Goal: Task Accomplishment & Management: Use online tool/utility

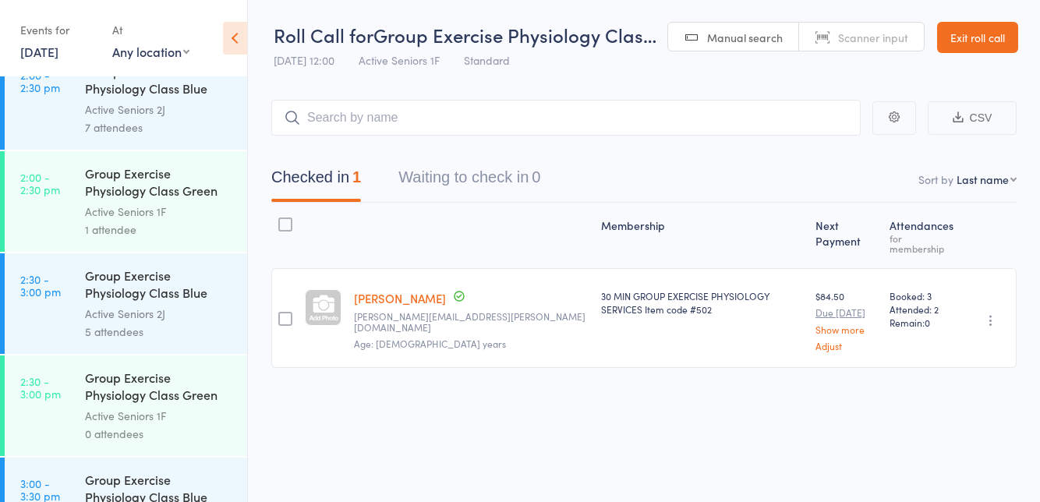
scroll to position [2582, 0]
click at [184, 235] on div "1 attendee" at bounding box center [159, 229] width 149 height 18
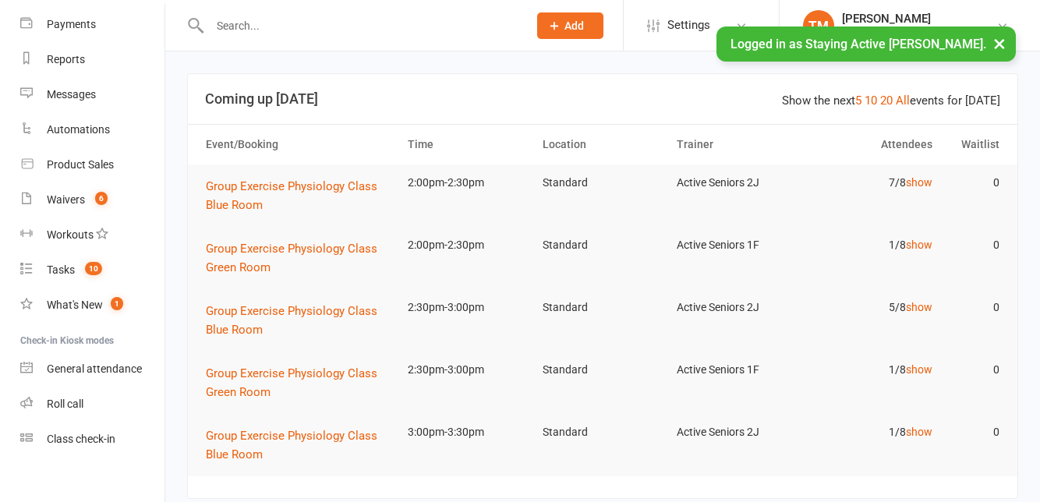
scroll to position [178, 0]
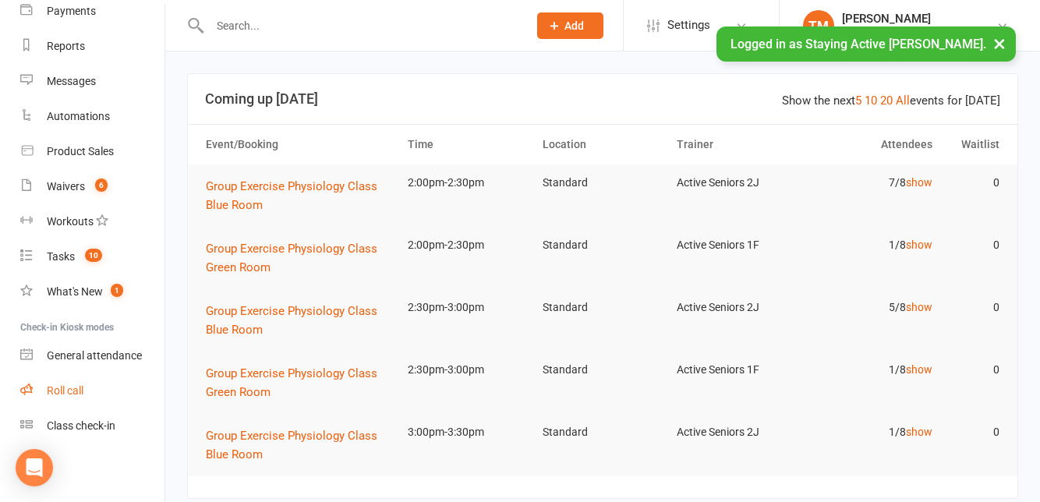
click at [91, 389] on link "Roll call" at bounding box center [92, 391] width 144 height 35
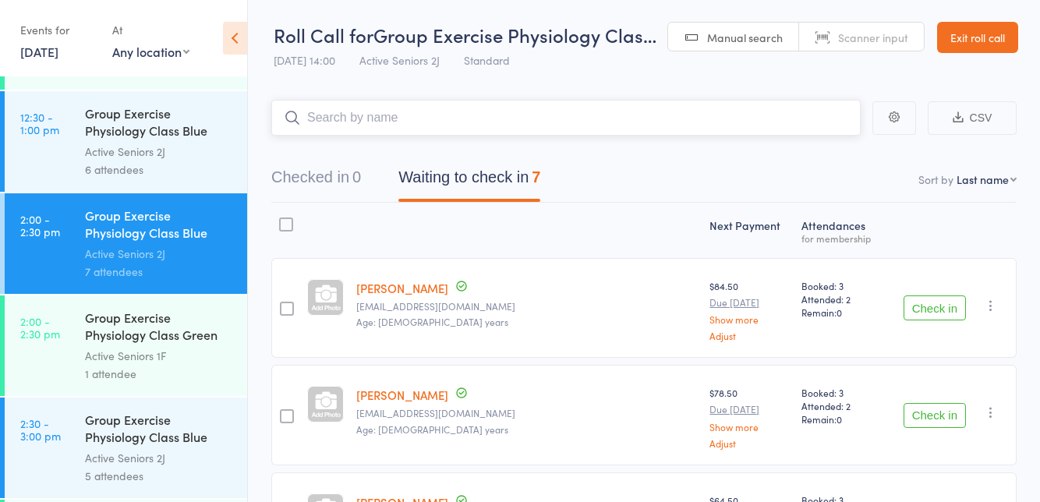
scroll to position [2442, 0]
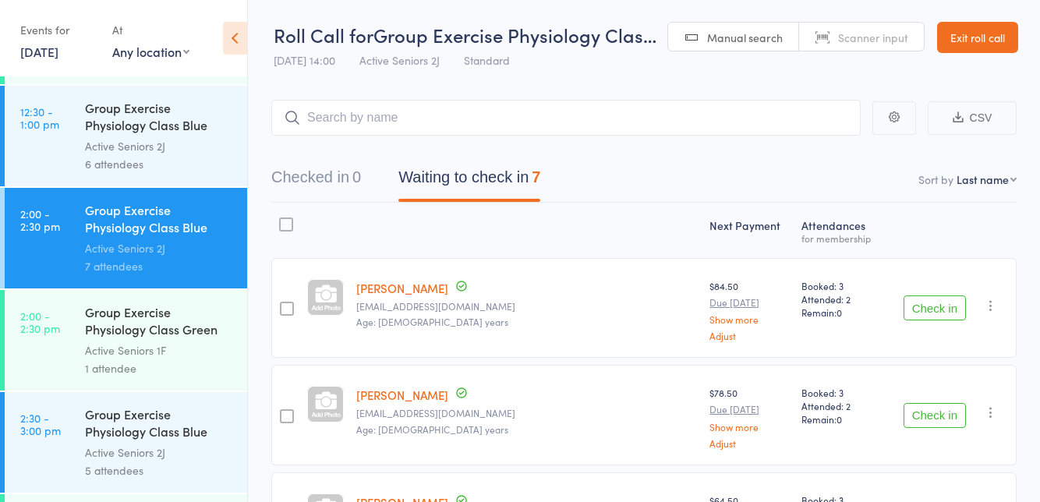
click at [53, 366] on link "2:00 - 2:30 pm Group Exercise Physiology Class Green Room Active Seniors 1F 1 a…" at bounding box center [126, 340] width 243 height 101
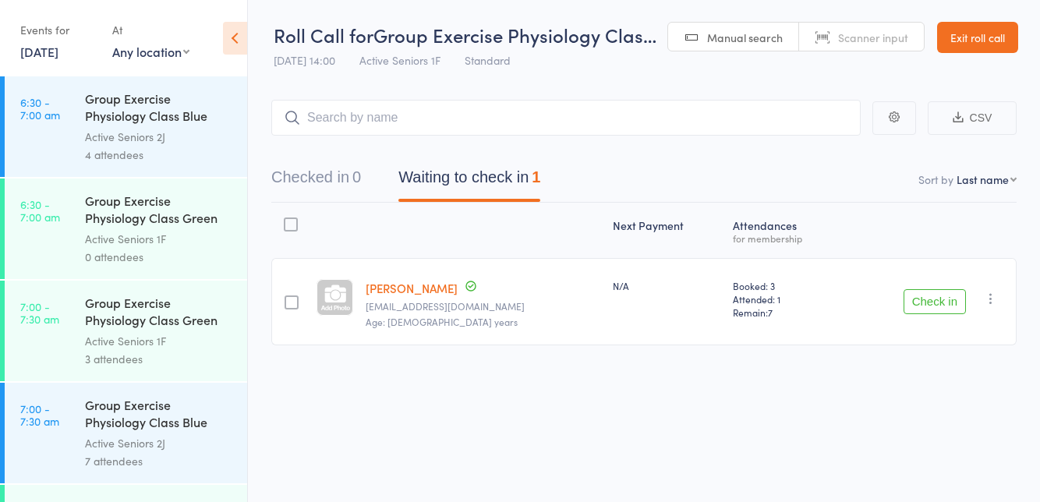
click at [373, 148] on div "Checked in 0 Waiting to check in 1" at bounding box center [643, 169] width 745 height 67
click at [239, 51] on icon at bounding box center [235, 38] width 24 height 33
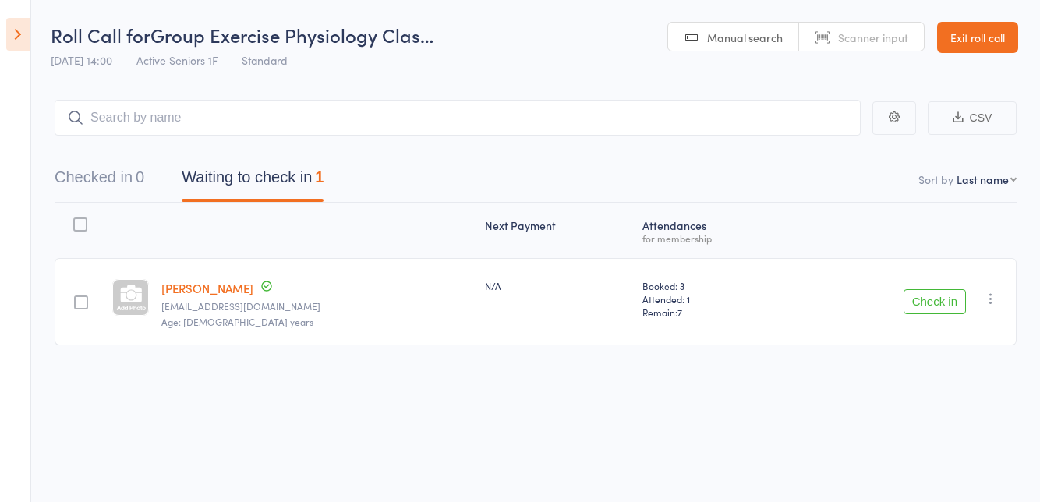
click at [935, 304] on button "Check in" at bounding box center [935, 301] width 62 height 25
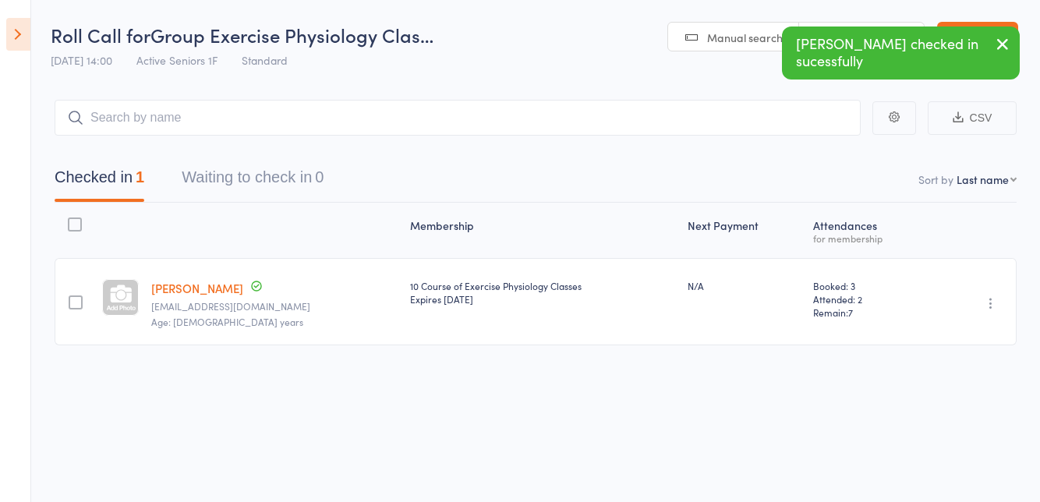
click at [29, 49] on icon at bounding box center [18, 34] width 24 height 33
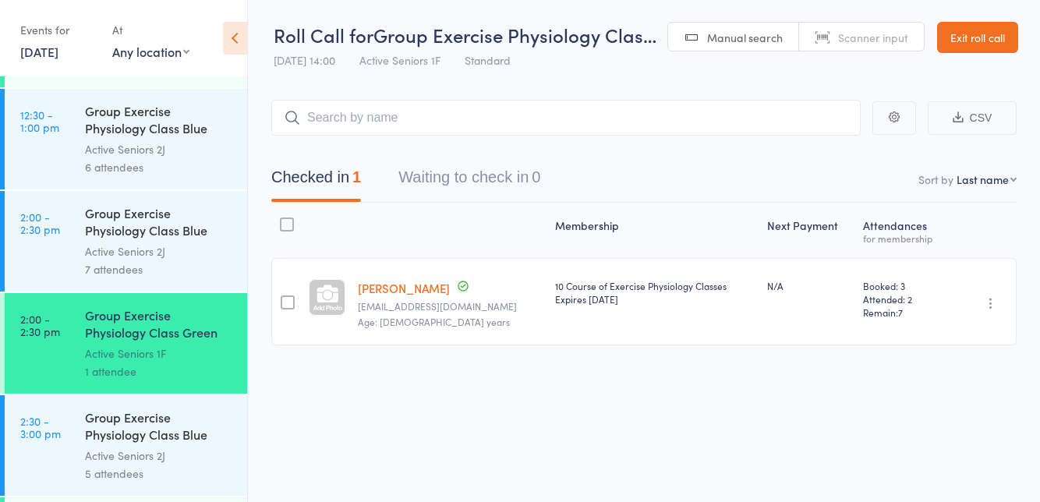
scroll to position [2441, 0]
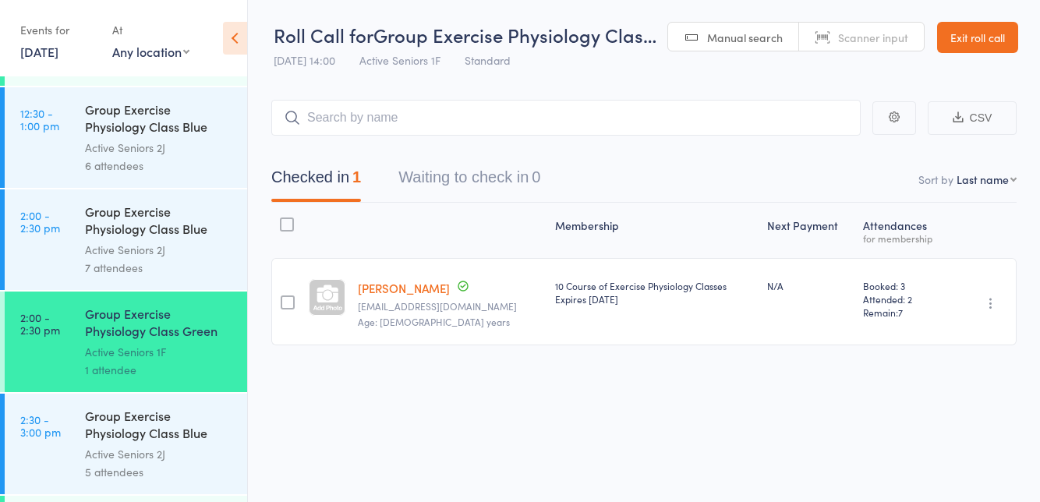
click at [56, 271] on link "2:00 - 2:30 pm Group Exercise Physiology Class Blue Room Active Seniors 2J 7 at…" at bounding box center [126, 239] width 243 height 101
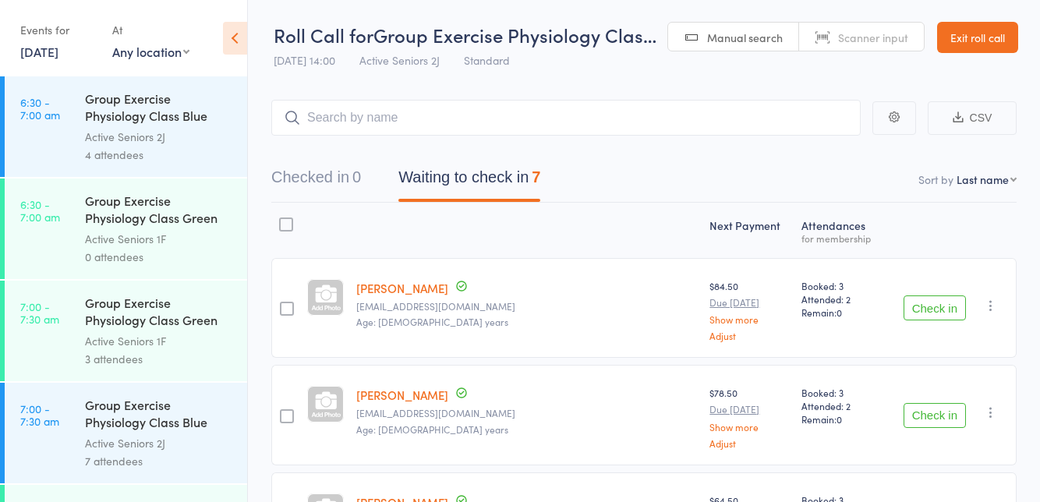
click at [374, 223] on div at bounding box center [526, 230] width 353 height 41
click at [235, 47] on icon at bounding box center [235, 38] width 24 height 33
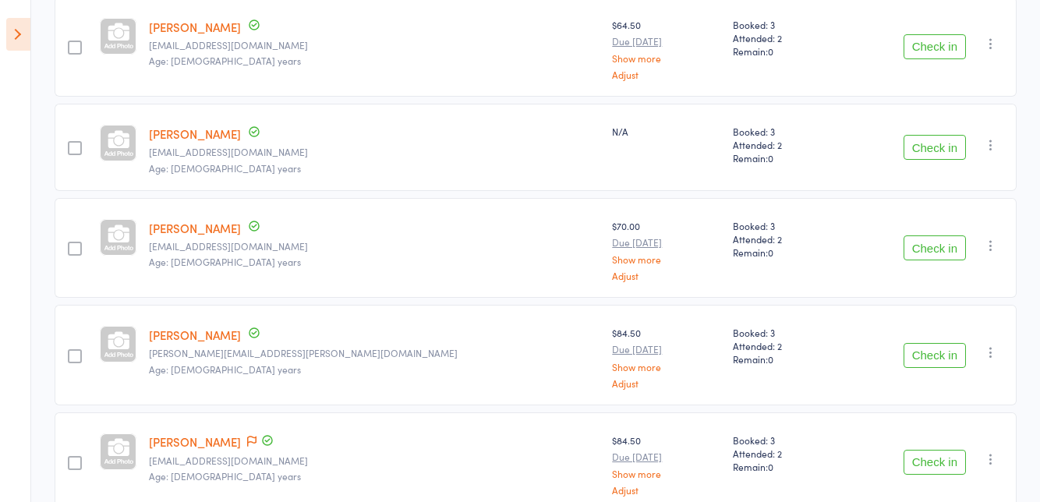
scroll to position [483, 0]
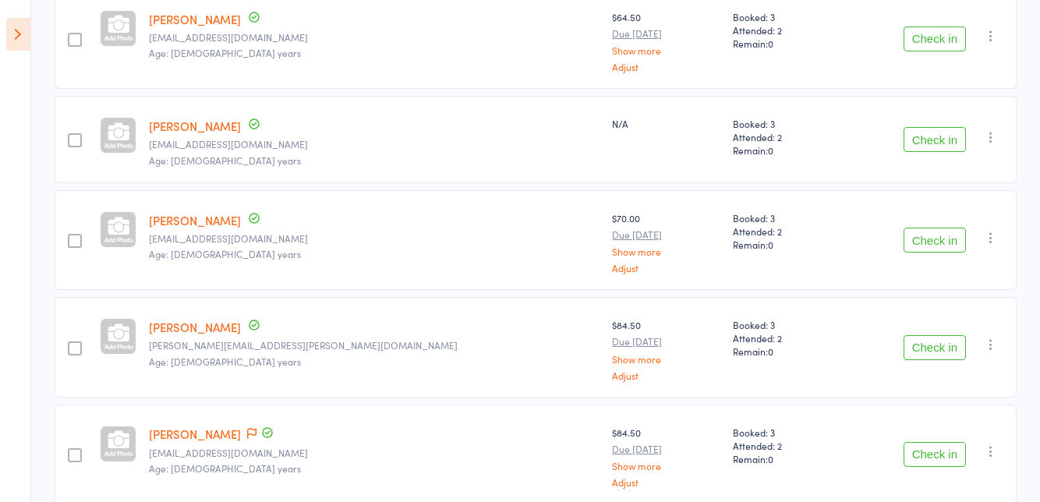
click at [940, 453] on button "Check in" at bounding box center [935, 454] width 62 height 25
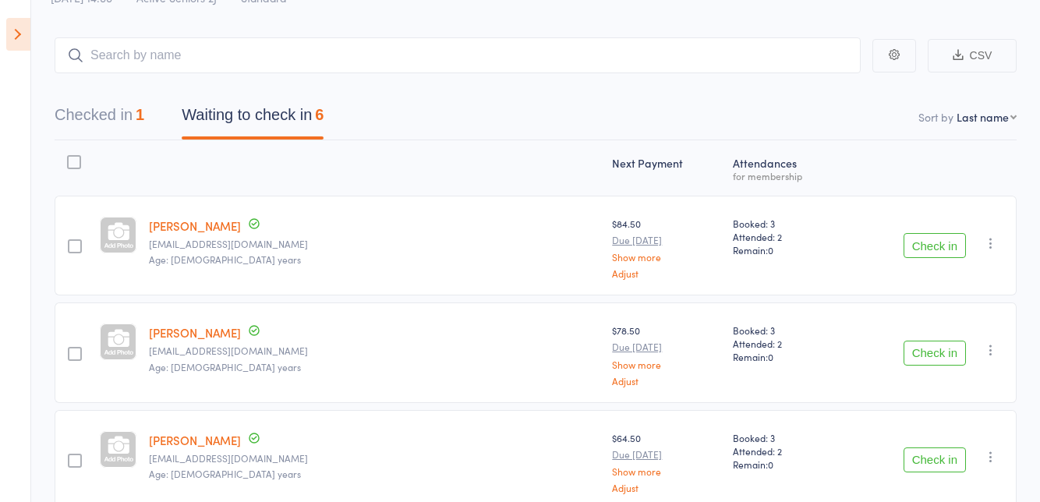
scroll to position [64, 0]
click at [928, 240] on button "Check in" at bounding box center [935, 244] width 62 height 25
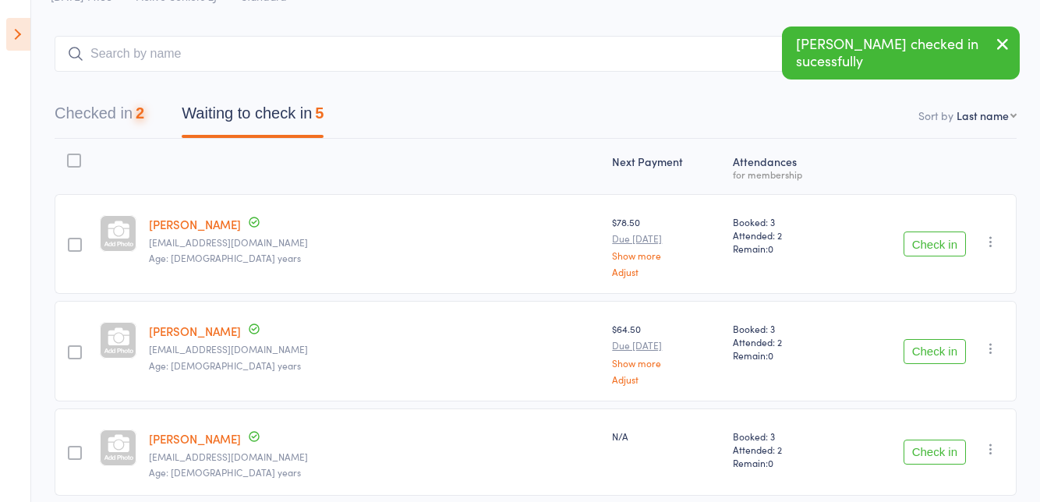
click at [937, 247] on button "Check in" at bounding box center [935, 244] width 62 height 25
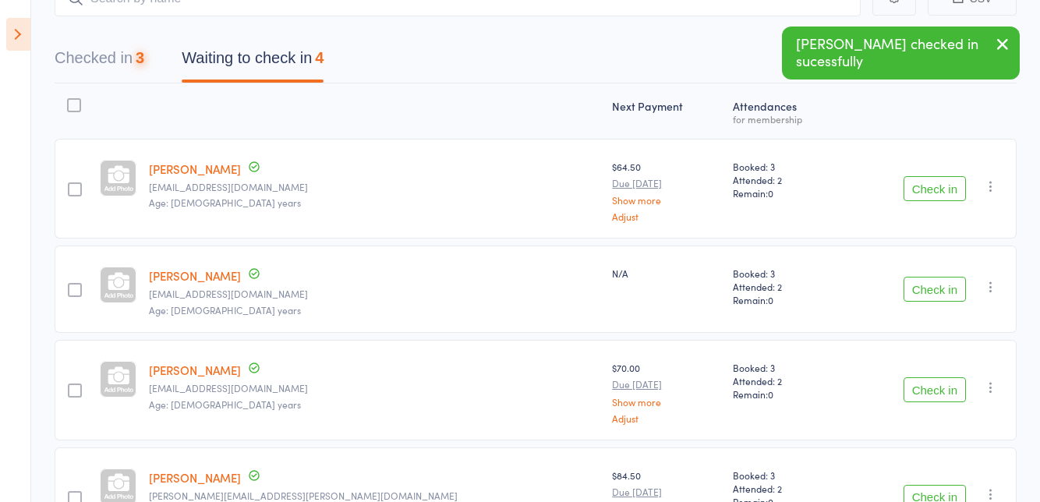
scroll to position [165, 0]
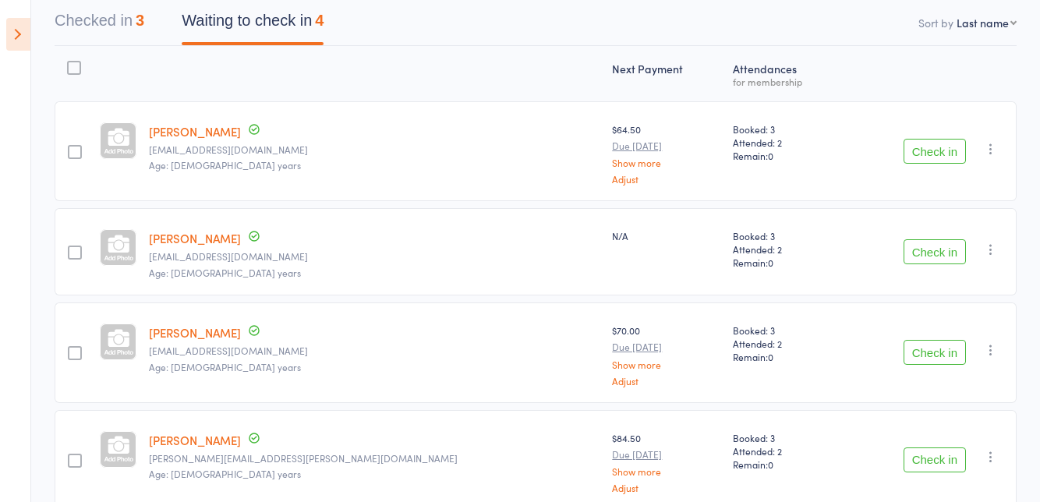
click at [129, 27] on button "Checked in 3" at bounding box center [100, 24] width 90 height 41
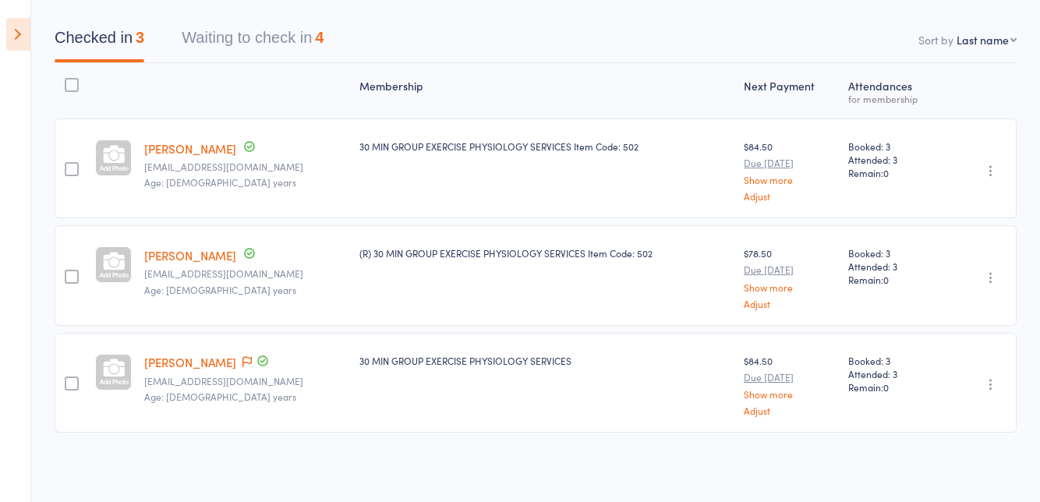
scroll to position [136, 0]
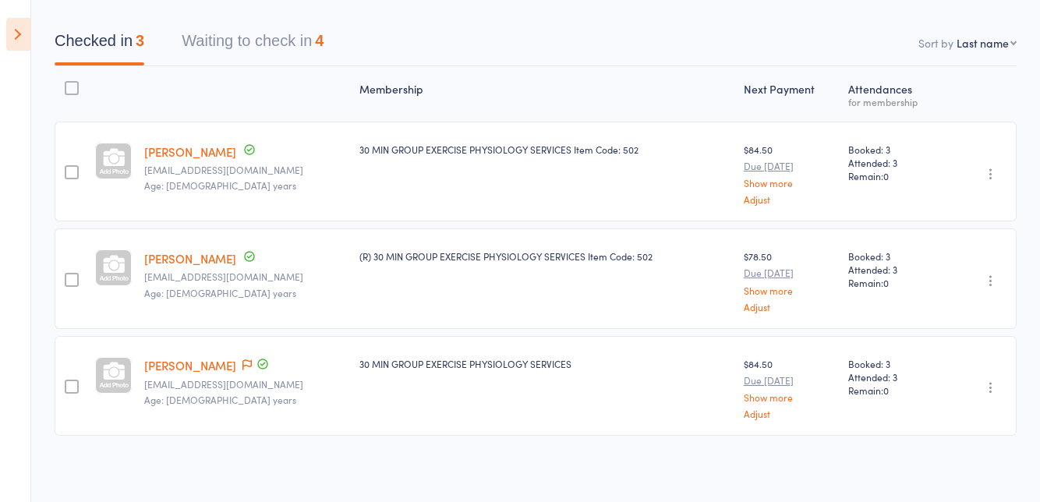
click at [299, 61] on button "Waiting to check in 4" at bounding box center [253, 44] width 142 height 41
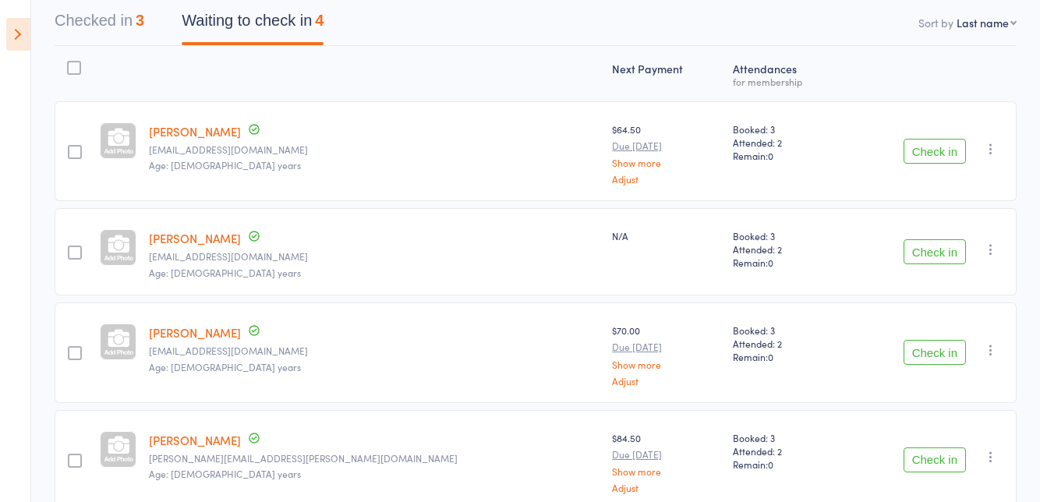
scroll to position [165, 0]
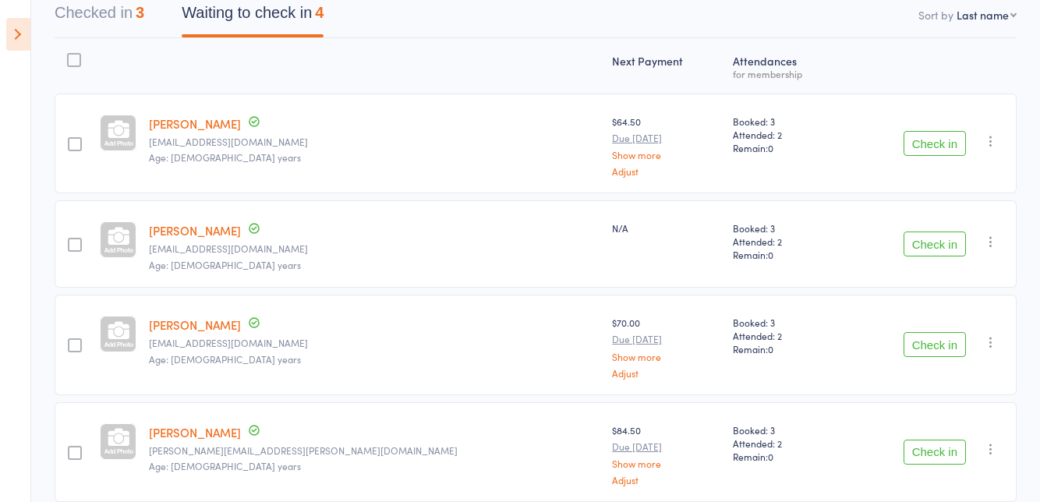
click at [936, 147] on button "Check in" at bounding box center [935, 143] width 62 height 25
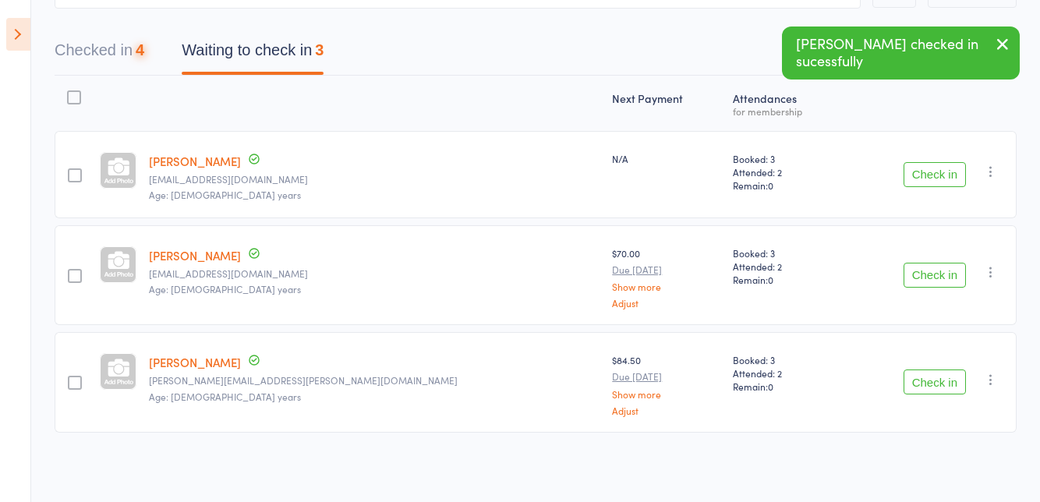
scroll to position [58, 0]
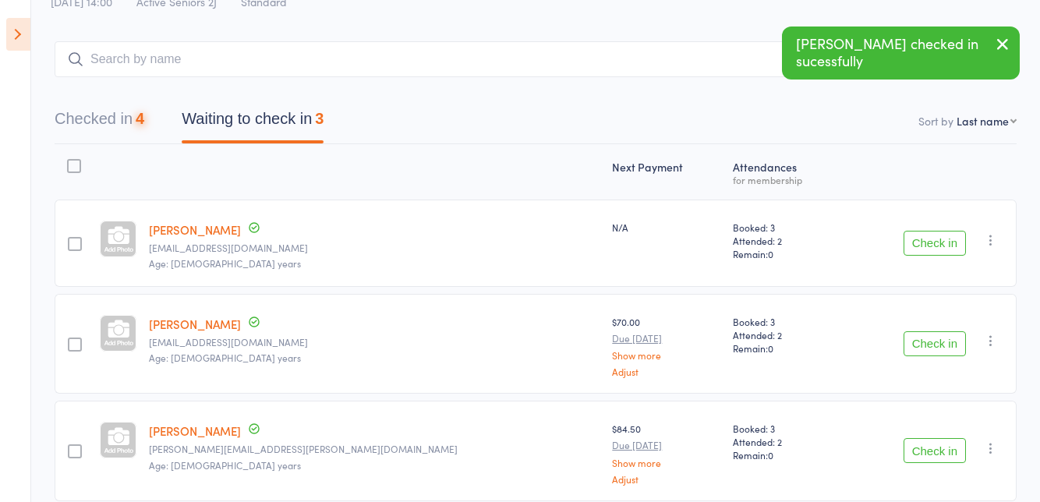
click at [933, 245] on button "Check in" at bounding box center [935, 243] width 62 height 25
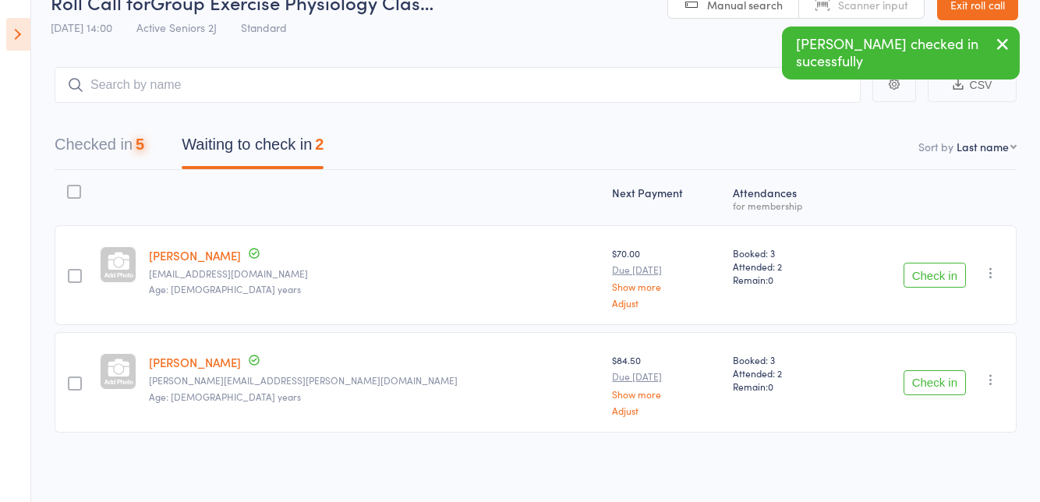
scroll to position [0, 0]
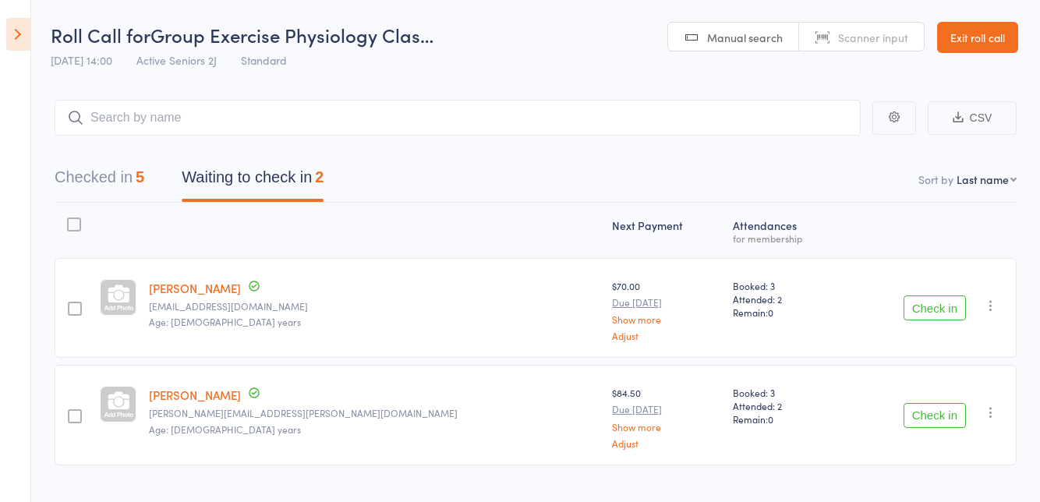
click at [134, 184] on button "Checked in 5" at bounding box center [100, 181] width 90 height 41
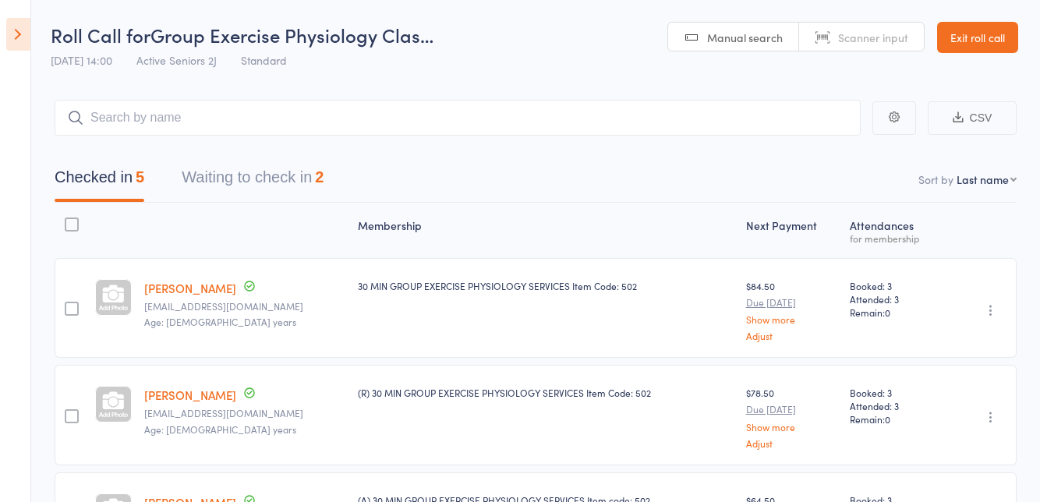
click at [316, 186] on button "Waiting to check in 2" at bounding box center [253, 181] width 142 height 41
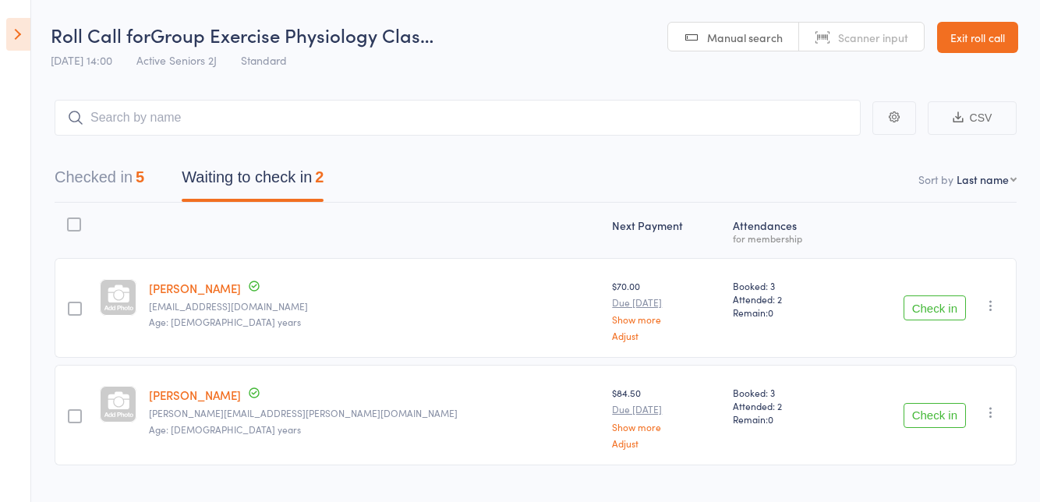
click at [934, 309] on button "Check in" at bounding box center [935, 308] width 62 height 25
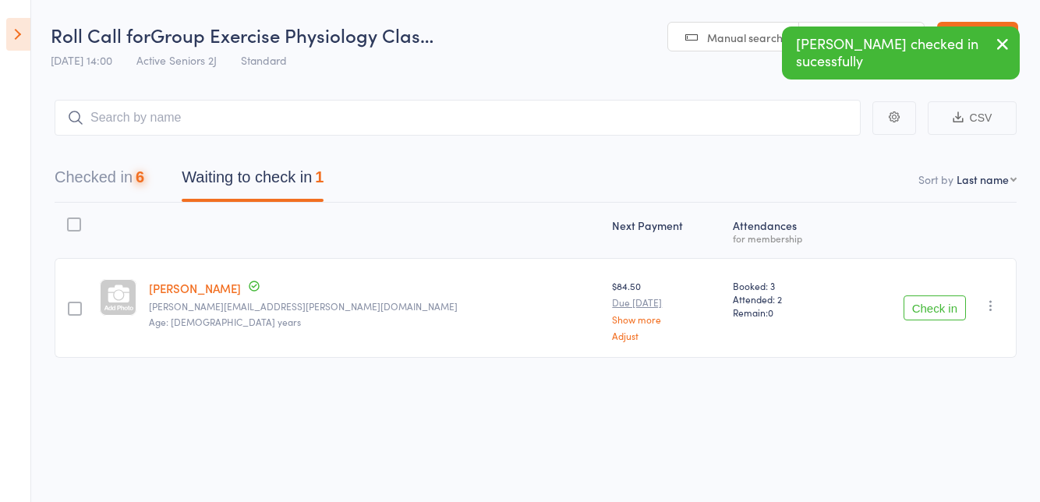
click at [126, 186] on button "Checked in 6" at bounding box center [100, 181] width 90 height 41
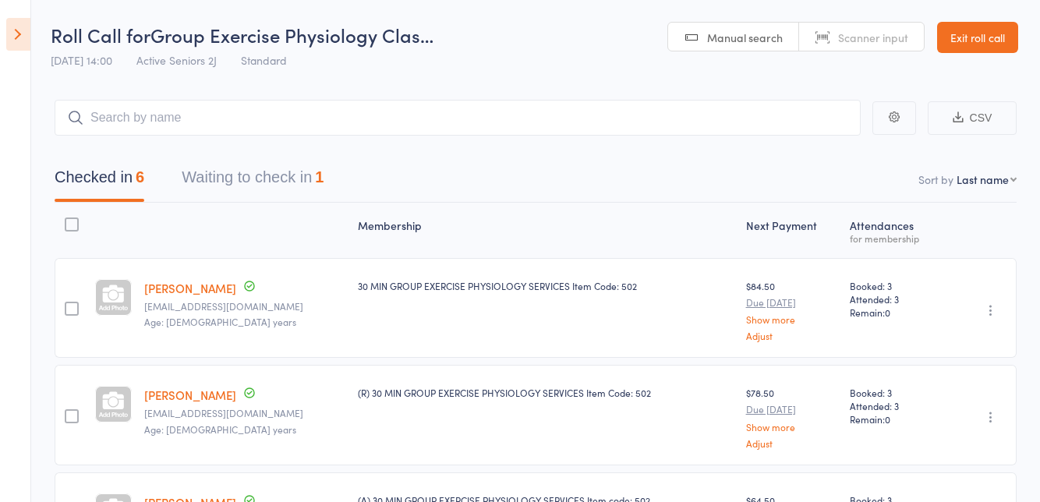
click at [257, 185] on button "Waiting to check in 1" at bounding box center [253, 181] width 142 height 41
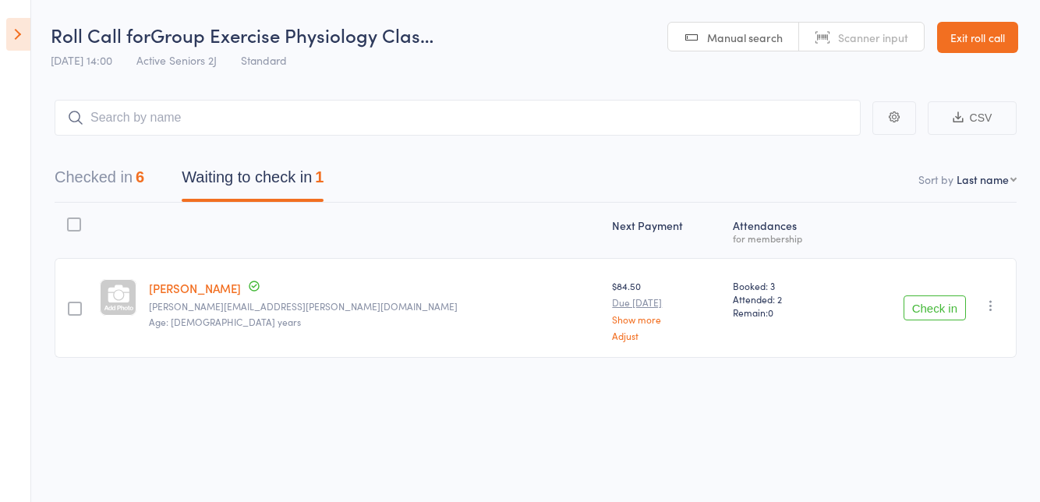
click at [936, 306] on button "Check in" at bounding box center [935, 308] width 62 height 25
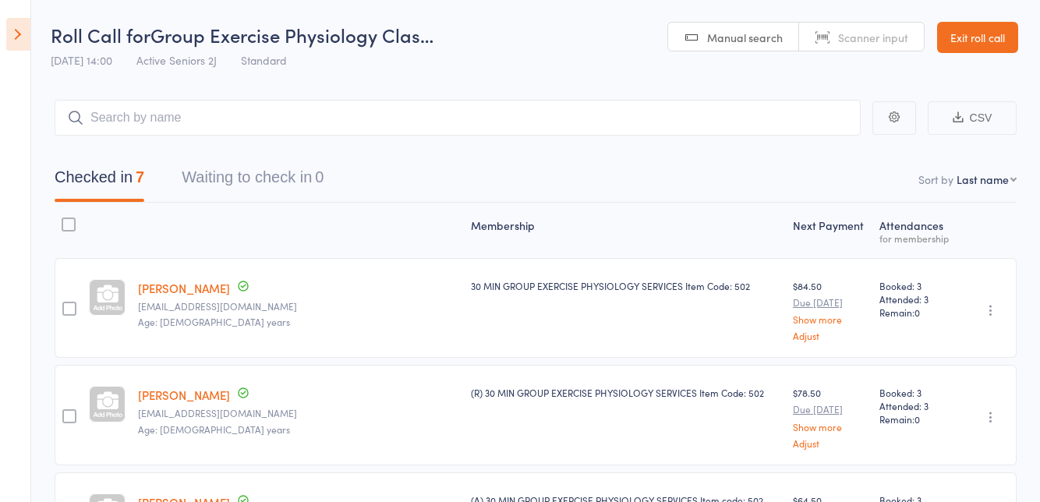
click at [22, 43] on icon at bounding box center [18, 34] width 24 height 33
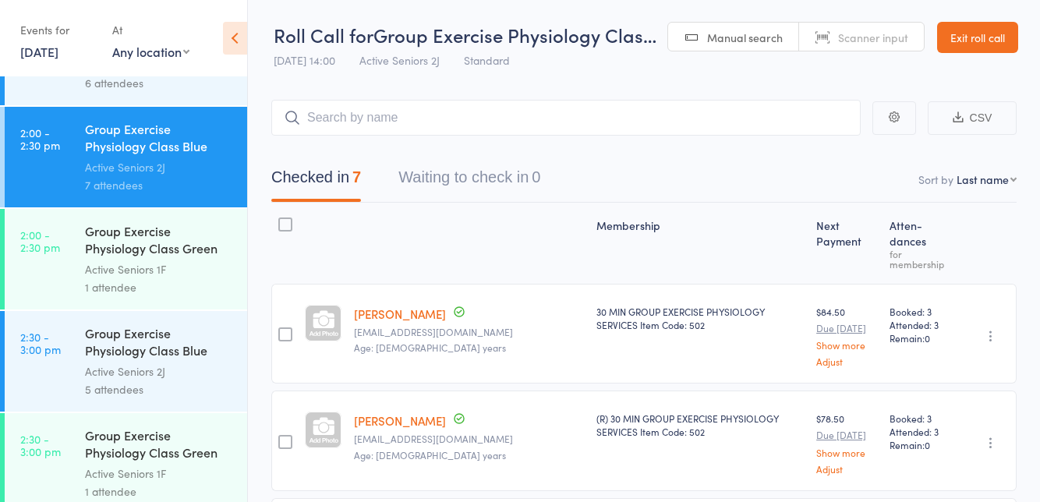
scroll to position [2525, 0]
click at [71, 269] on link "2:00 - 2:30 pm Group Exercise Physiology Class Green Room Active Seniors 1F 1 a…" at bounding box center [126, 257] width 243 height 101
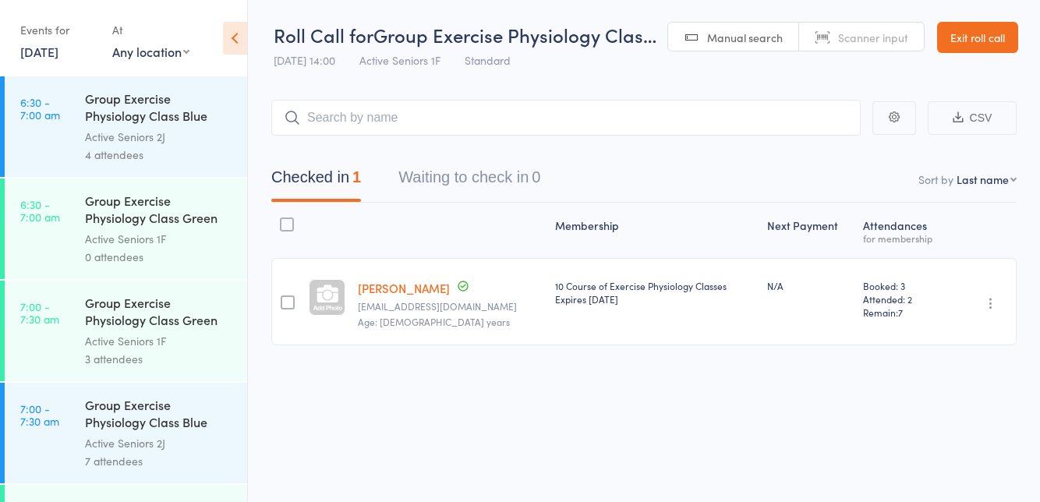
click at [245, 47] on icon at bounding box center [235, 38] width 24 height 33
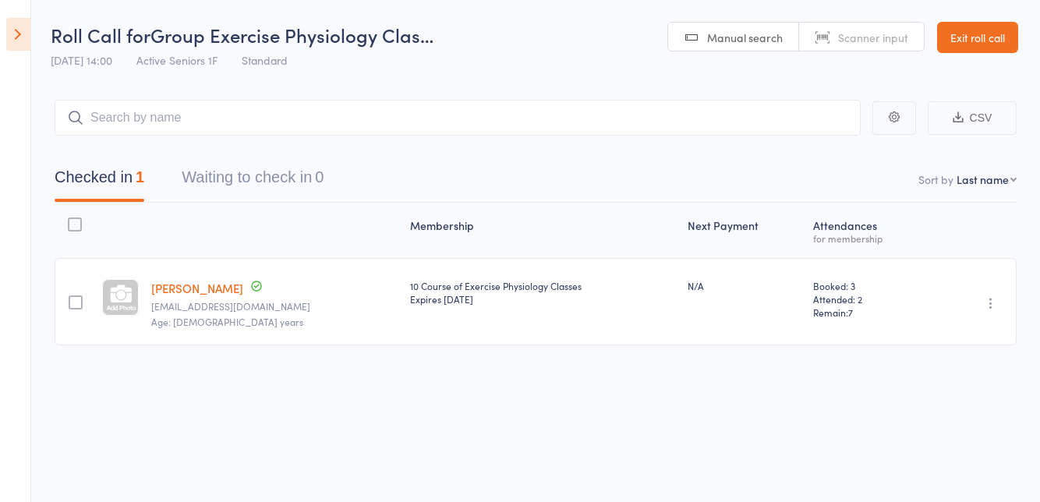
click at [27, 43] on icon at bounding box center [18, 34] width 24 height 33
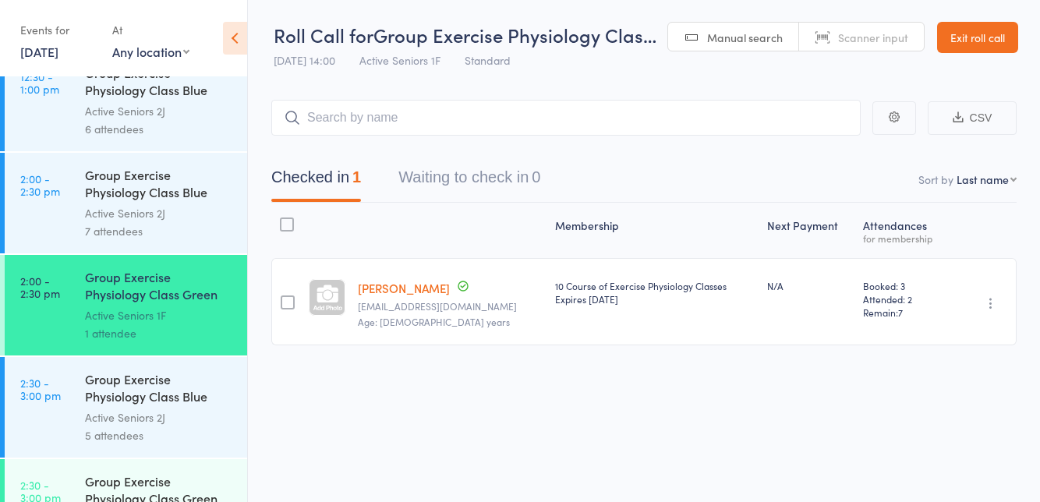
click at [61, 239] on link "2:00 - 2:30 pm Group Exercise Physiology Class Blue Room Active Seniors 2J 7 at…" at bounding box center [126, 203] width 243 height 101
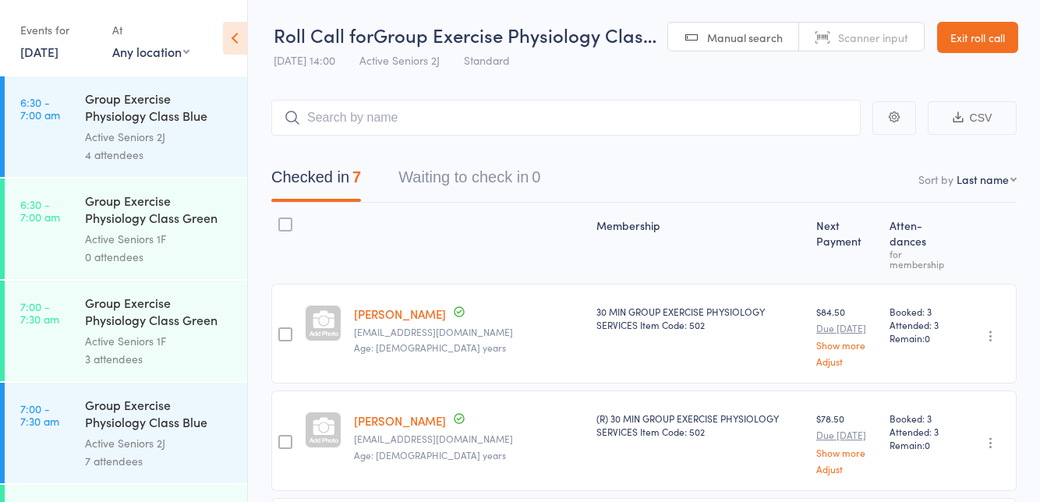
click at [803, 186] on nav "Checked in 7 Waiting to check in 0" at bounding box center [644, 181] width 783 height 41
click at [233, 44] on icon at bounding box center [235, 38] width 24 height 33
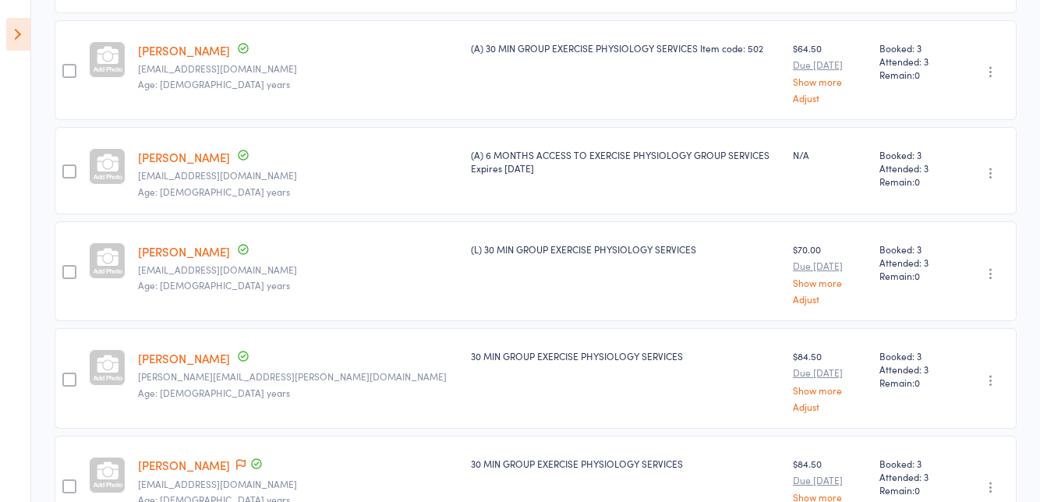
scroll to position [483, 0]
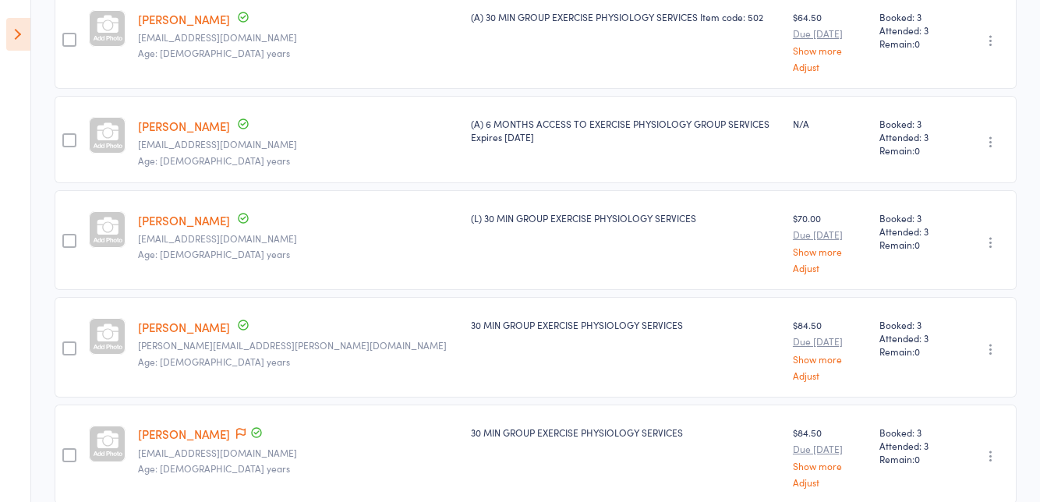
click at [250, 427] on icon at bounding box center [257, 433] width 14 height 14
click at [236, 428] on icon at bounding box center [240, 433] width 9 height 11
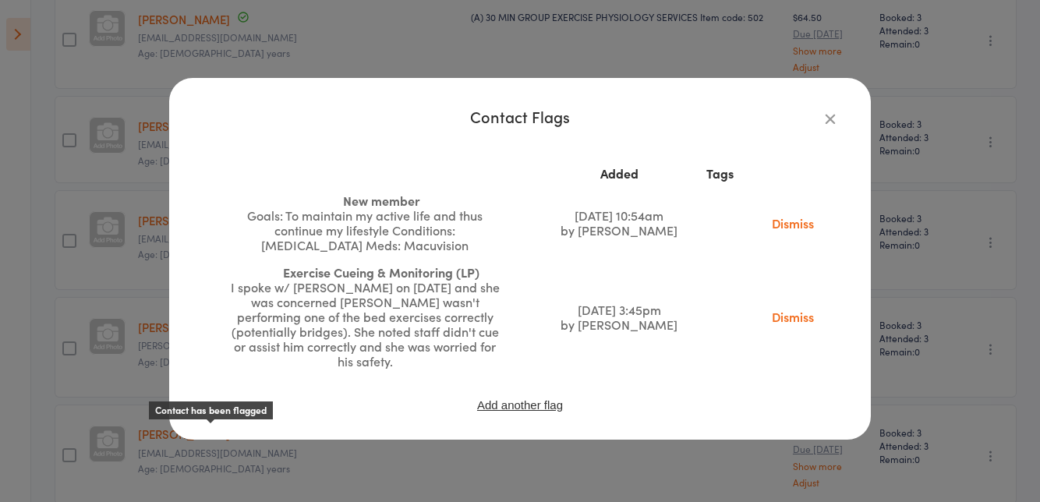
click at [828, 126] on icon "button" at bounding box center [830, 118] width 17 height 17
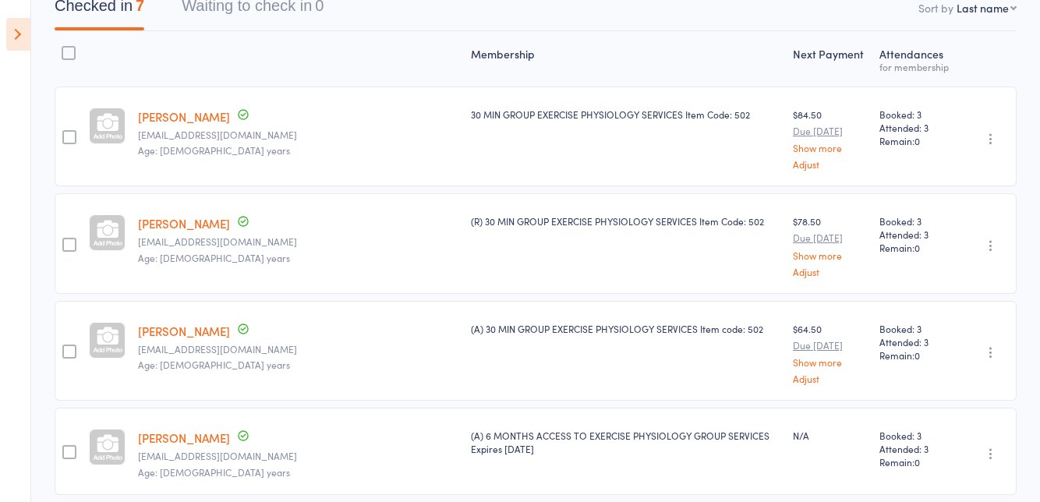
scroll to position [0, 0]
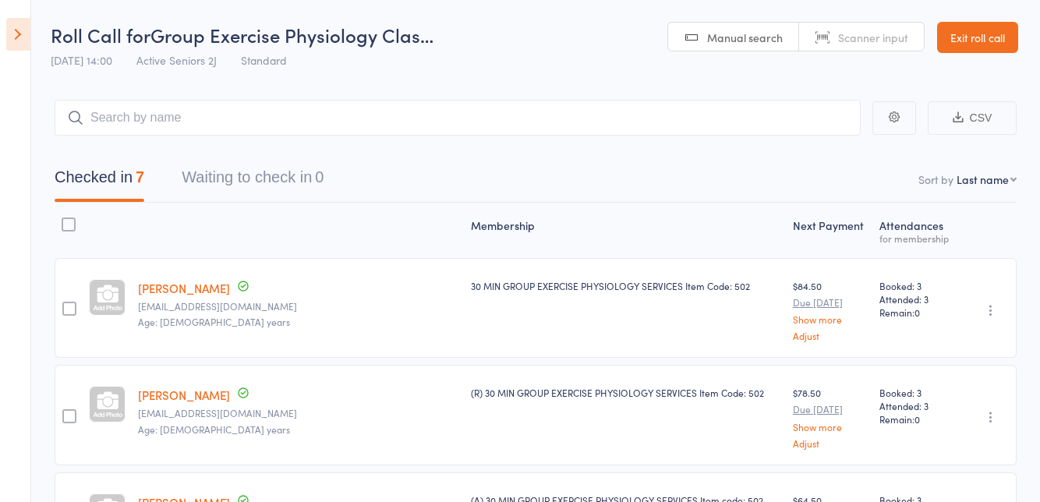
click at [12, 47] on icon at bounding box center [18, 34] width 24 height 33
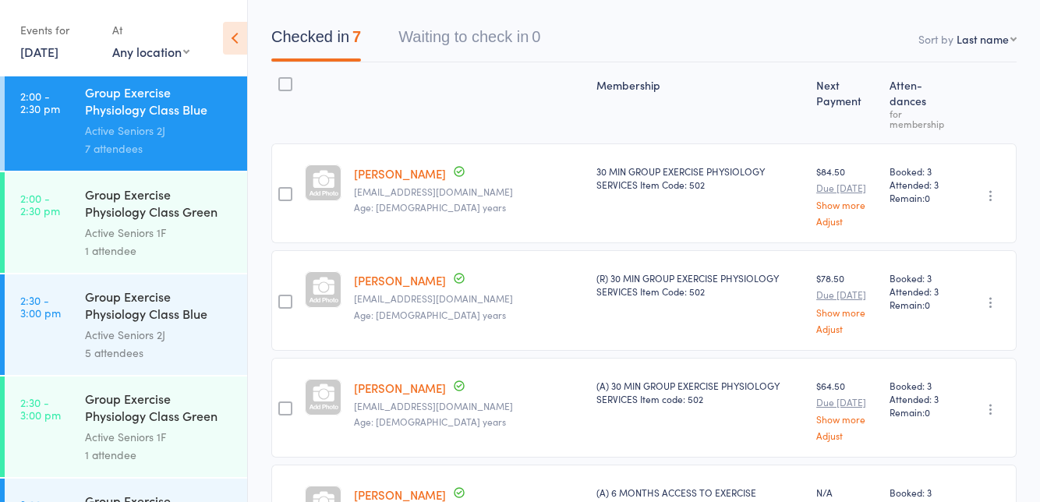
scroll to position [2551, 0]
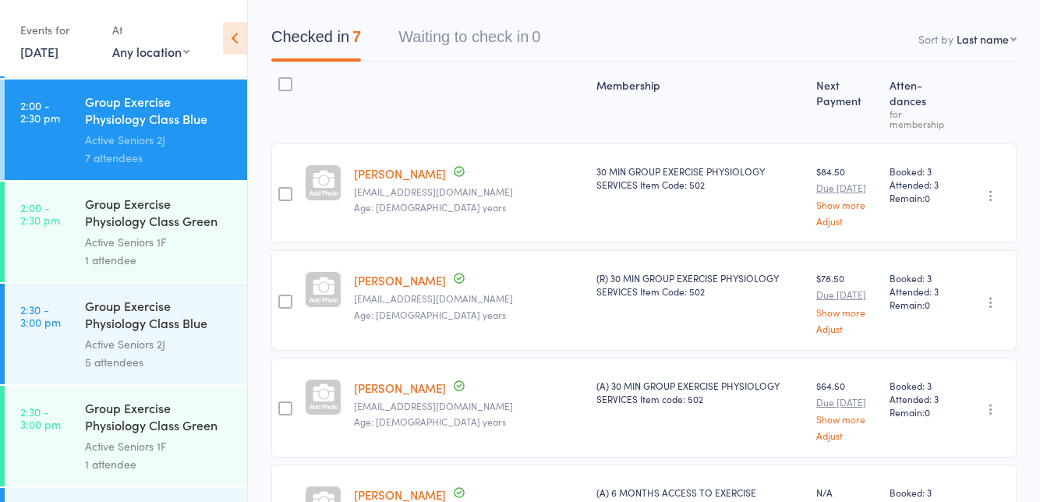
click at [171, 434] on div "Group Exercise Physiology Class Green Room" at bounding box center [159, 418] width 149 height 38
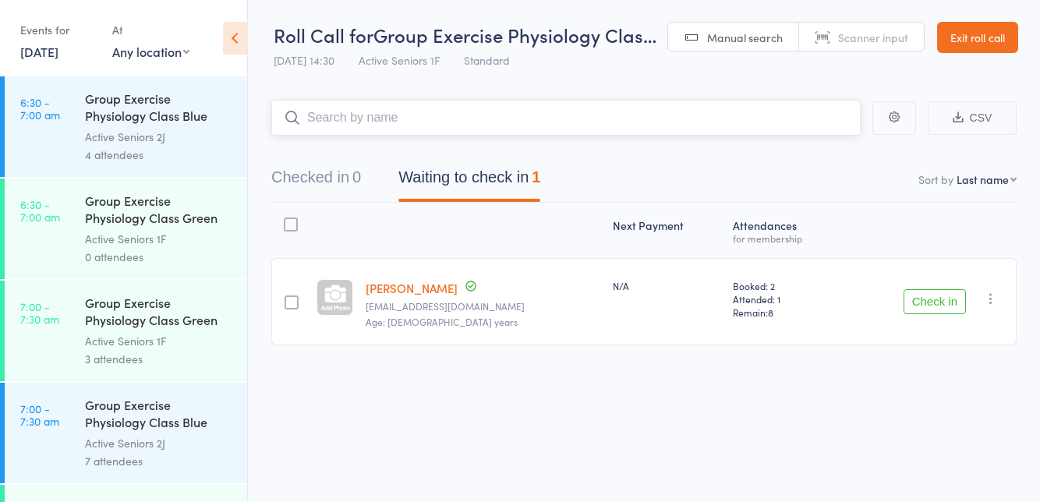
click at [634, 164] on nav "Checked in 0 Waiting to check in 1" at bounding box center [644, 181] width 783 height 41
click at [930, 307] on button "Check in" at bounding box center [935, 301] width 62 height 25
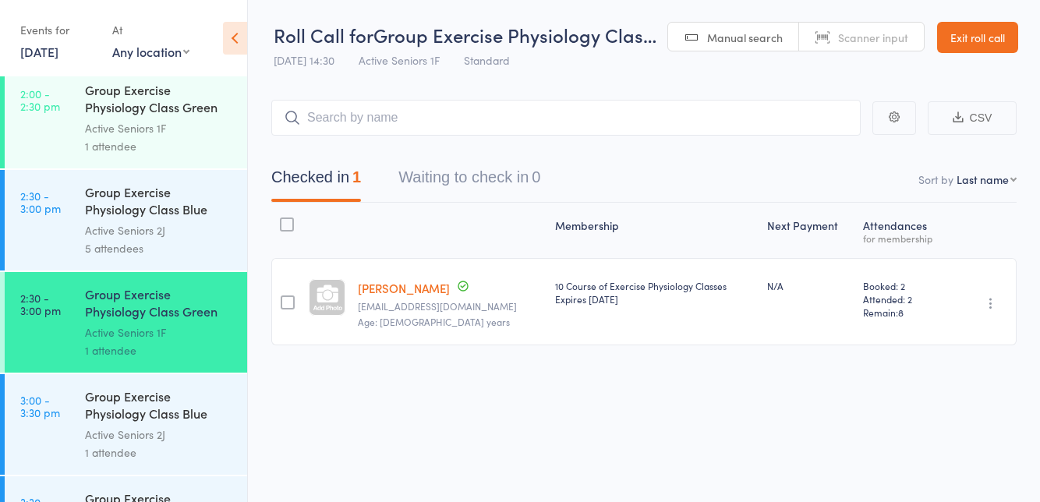
scroll to position [2651, 0]
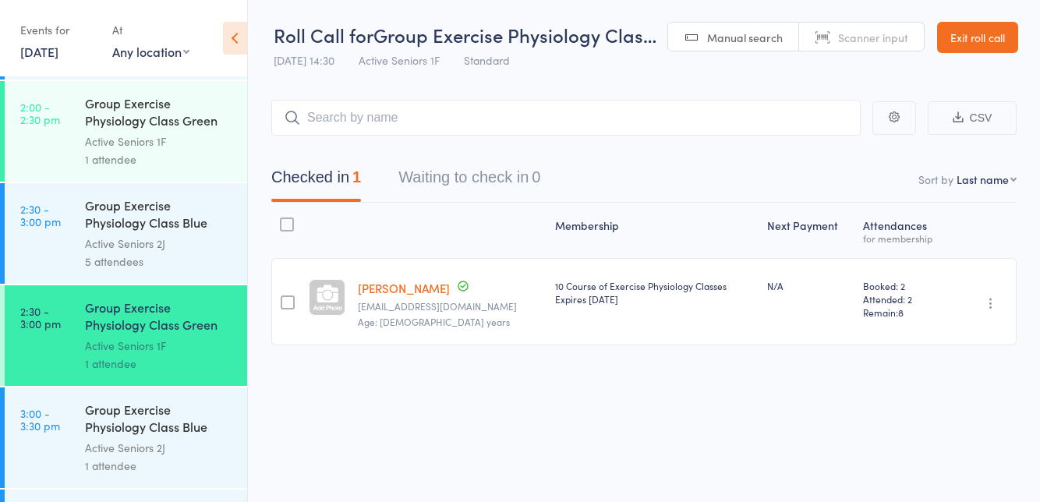
click at [196, 262] on div "5 attendees" at bounding box center [159, 262] width 149 height 18
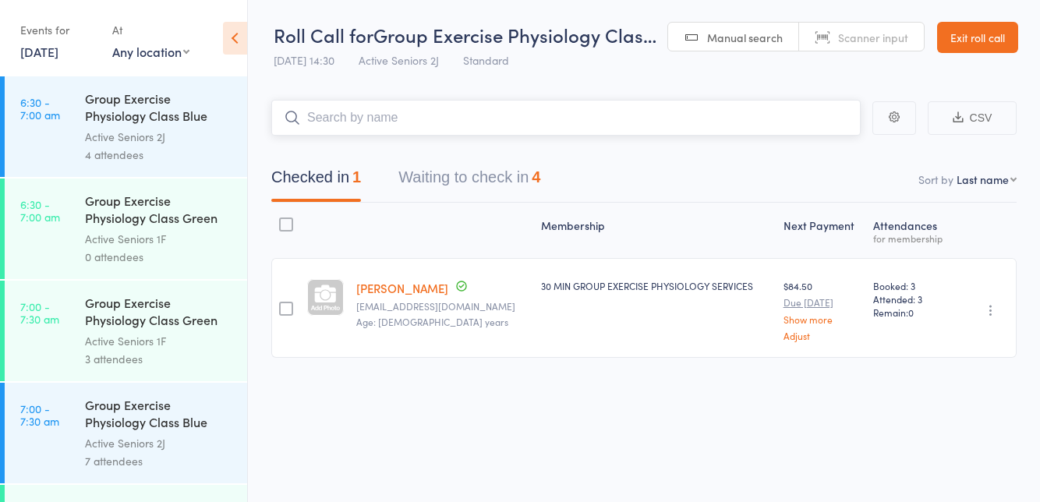
click at [667, 200] on nav "Checked in 1 Waiting to check in 4" at bounding box center [644, 181] width 783 height 41
click at [238, 48] on icon at bounding box center [235, 38] width 24 height 33
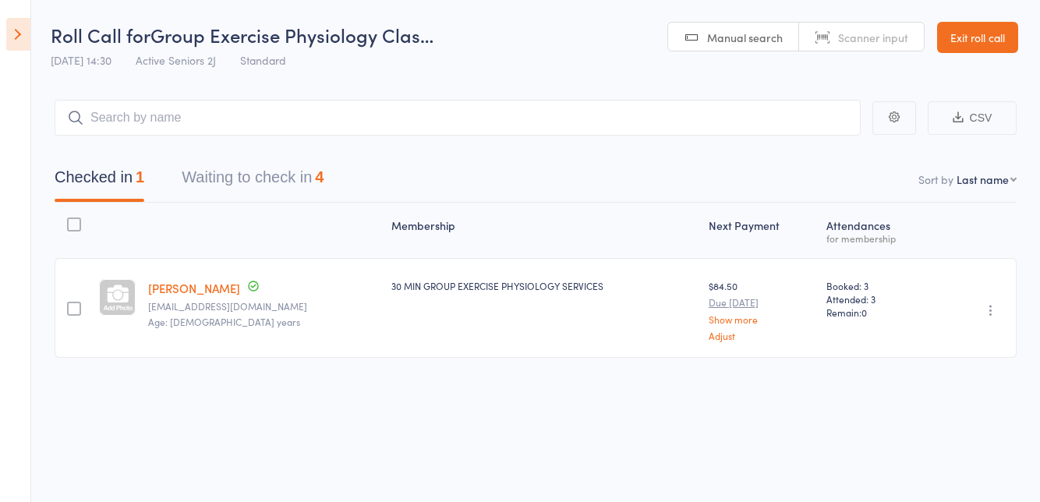
click at [307, 178] on button "Waiting to check in 4" at bounding box center [253, 181] width 142 height 41
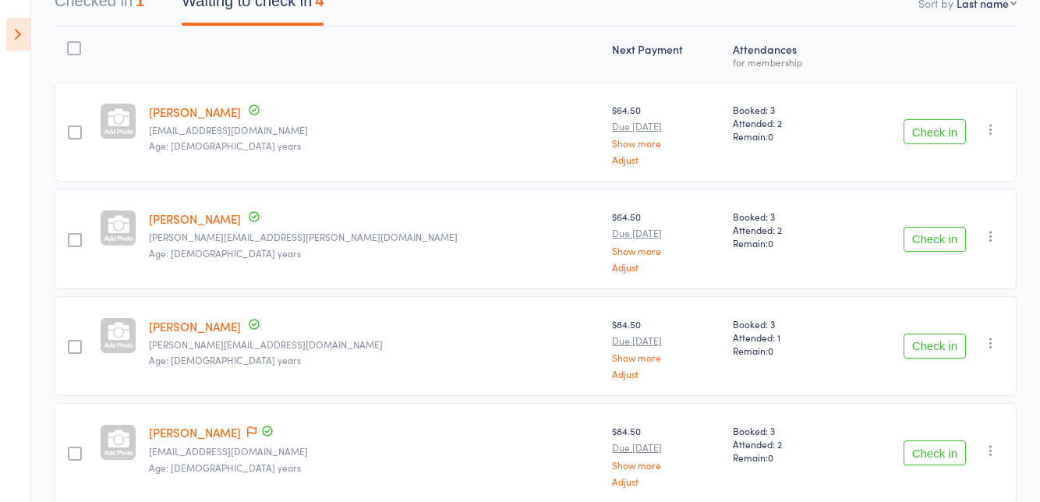
scroll to position [177, 0]
click at [924, 453] on button "Check in" at bounding box center [935, 452] width 62 height 25
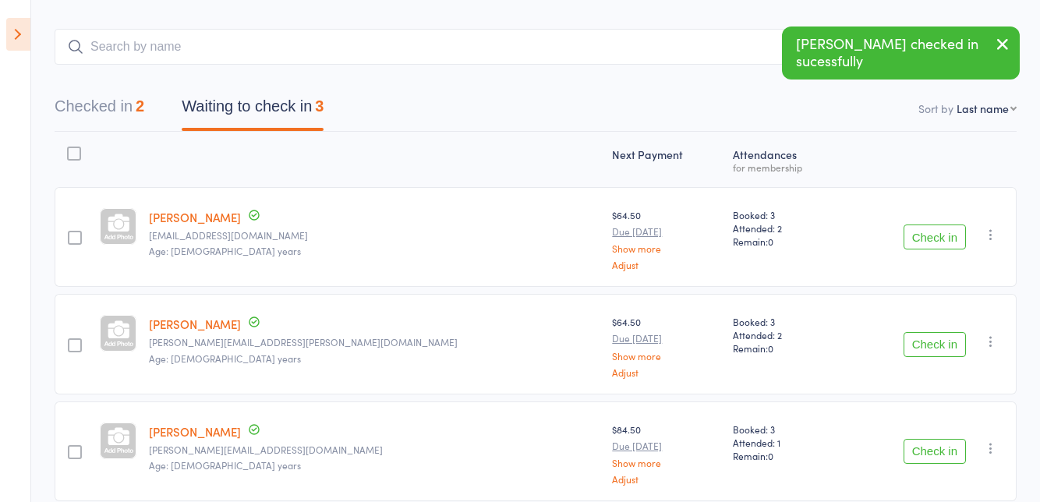
click at [920, 342] on button "Check in" at bounding box center [935, 344] width 62 height 25
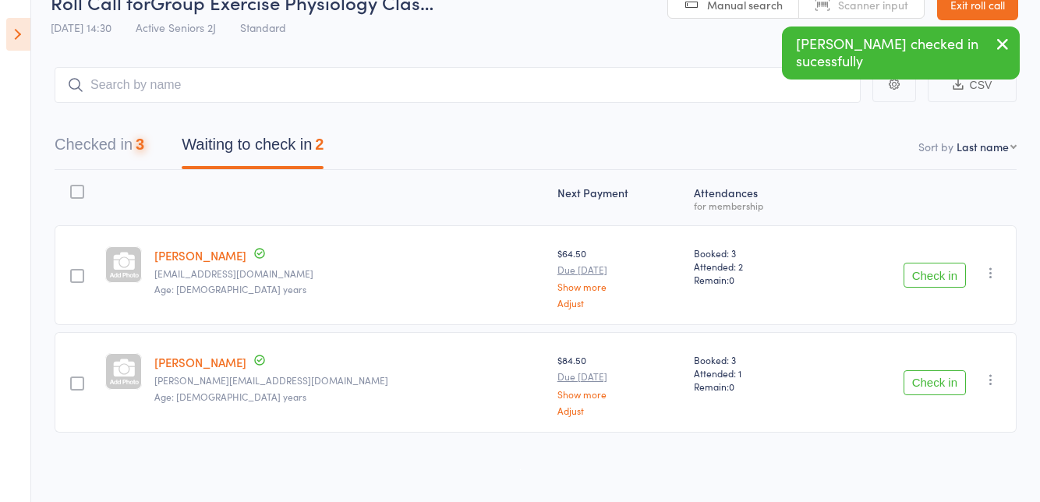
scroll to position [0, 0]
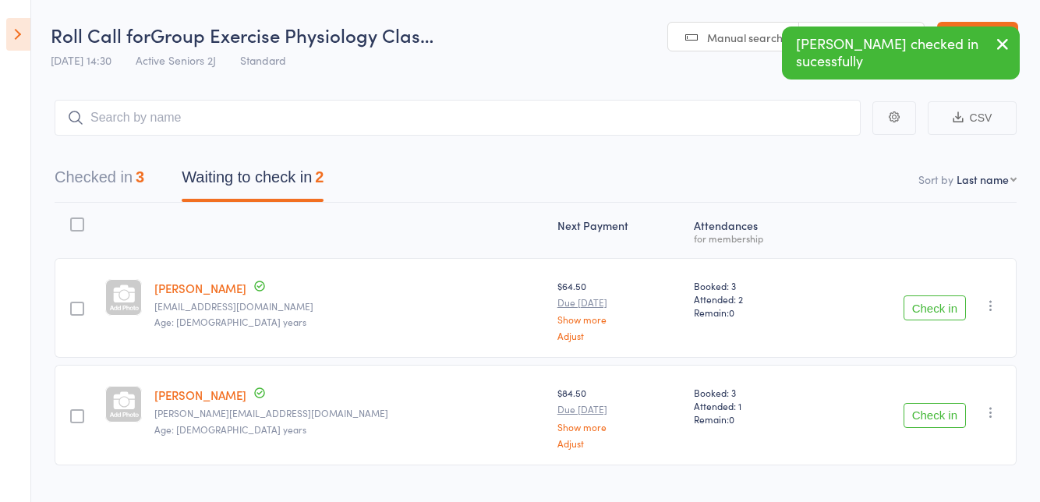
click at [928, 310] on button "Check in" at bounding box center [935, 308] width 62 height 25
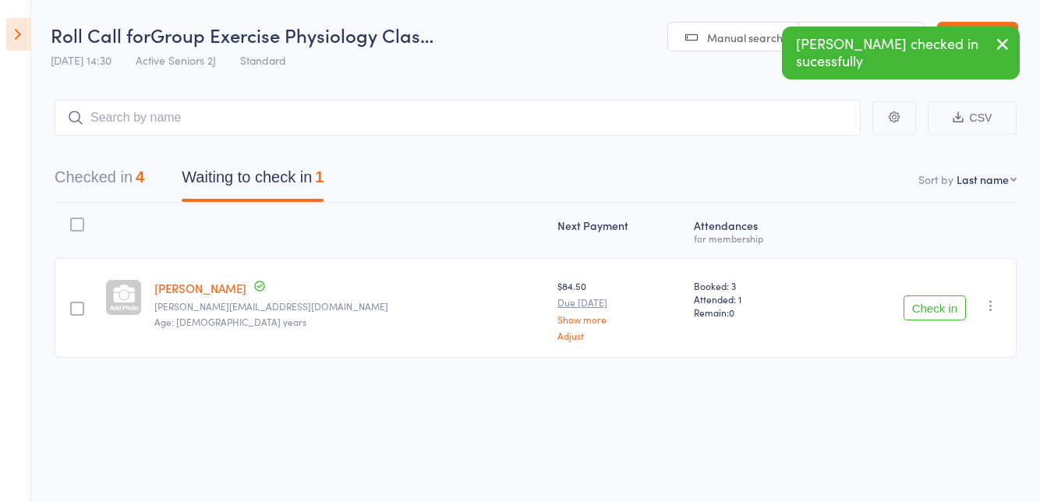
click at [17, 37] on icon at bounding box center [18, 34] width 24 height 33
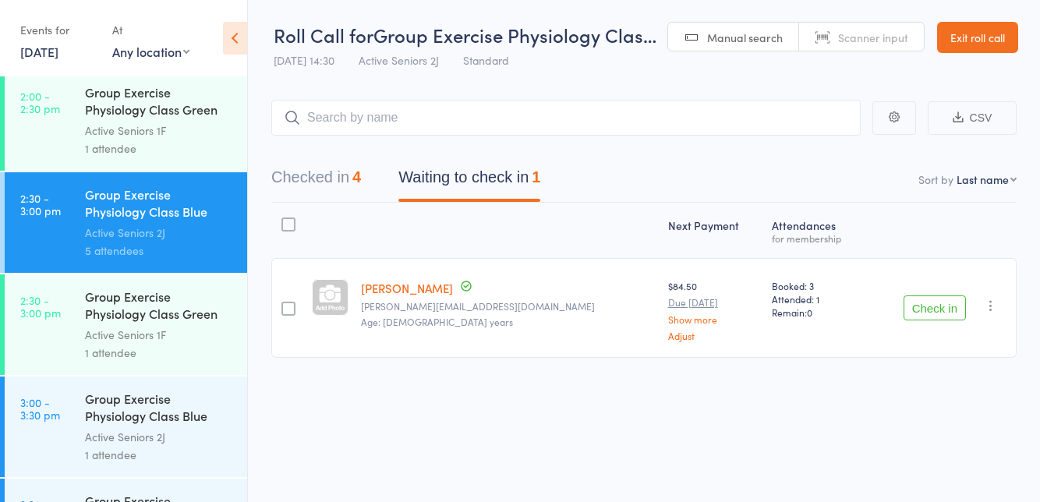
scroll to position [2654, 0]
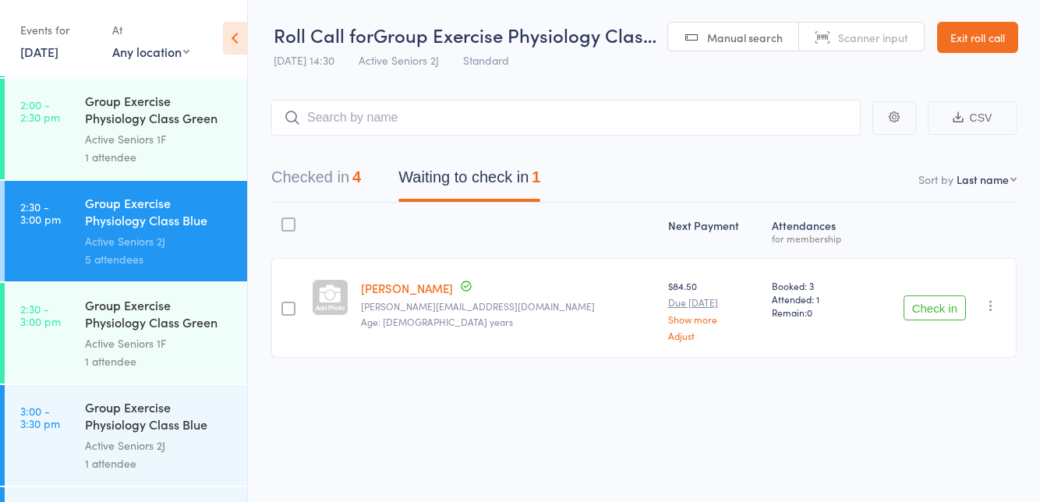
click at [311, 201] on button "Checked in 4" at bounding box center [316, 181] width 90 height 41
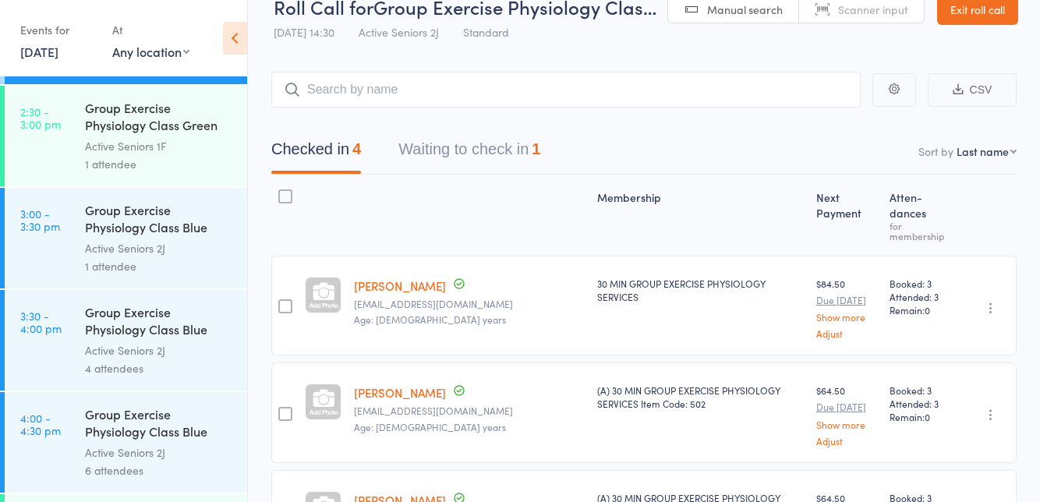
scroll to position [187, 0]
